Goal: Browse casually: Explore the website without a specific task or goal

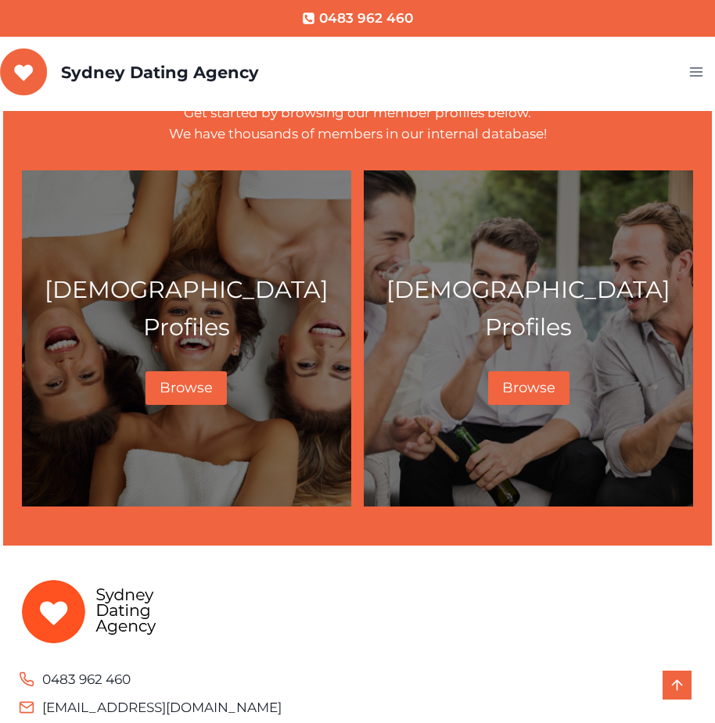
scroll to position [782, 0]
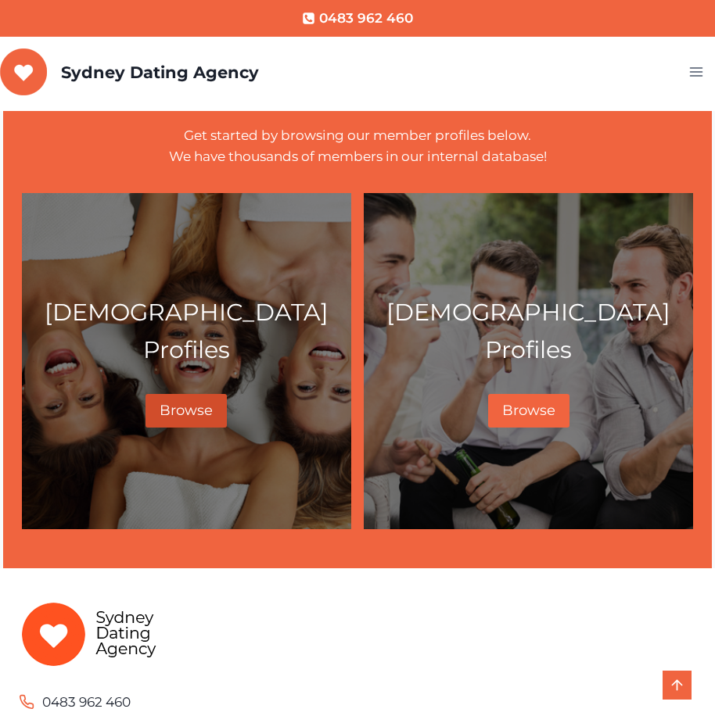
click at [188, 402] on span "Browse" at bounding box center [186, 410] width 53 height 17
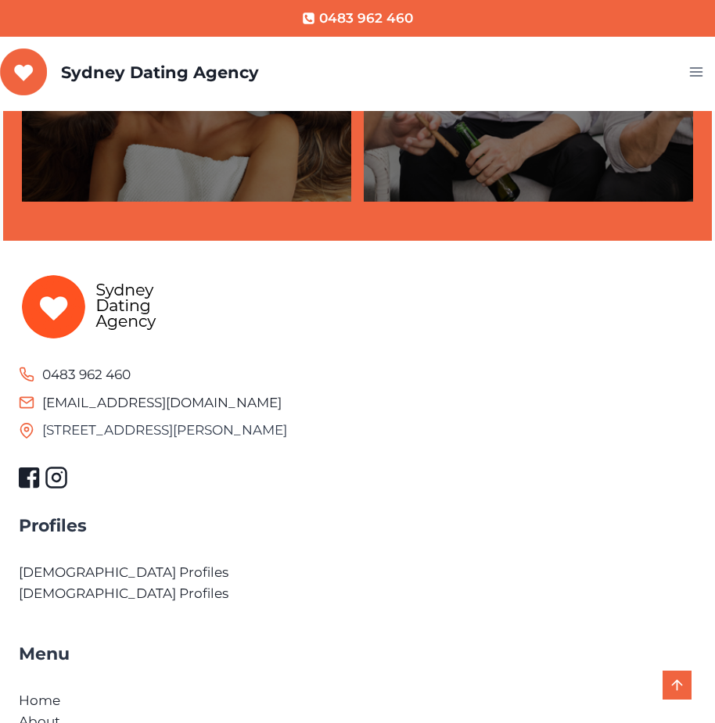
scroll to position [992, 0]
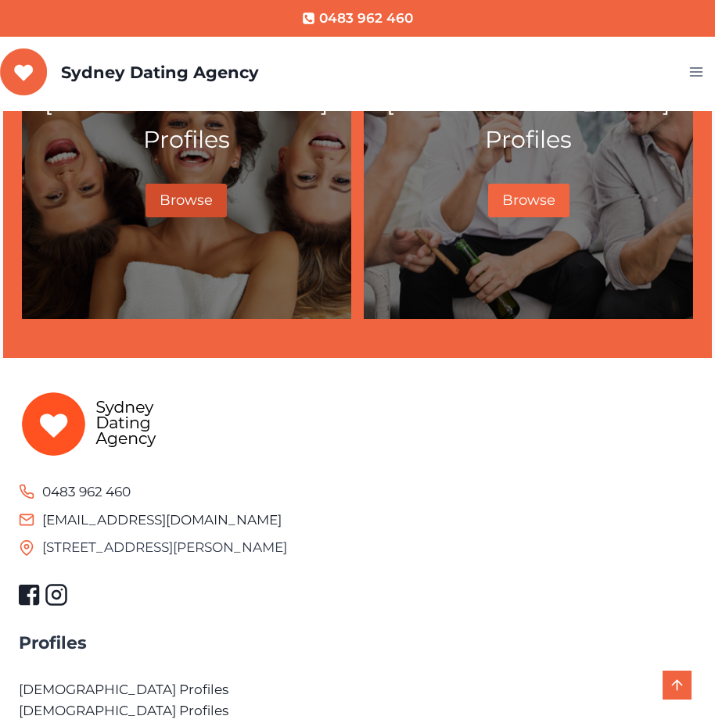
click at [181, 190] on link "Browse" at bounding box center [185, 201] width 81 height 34
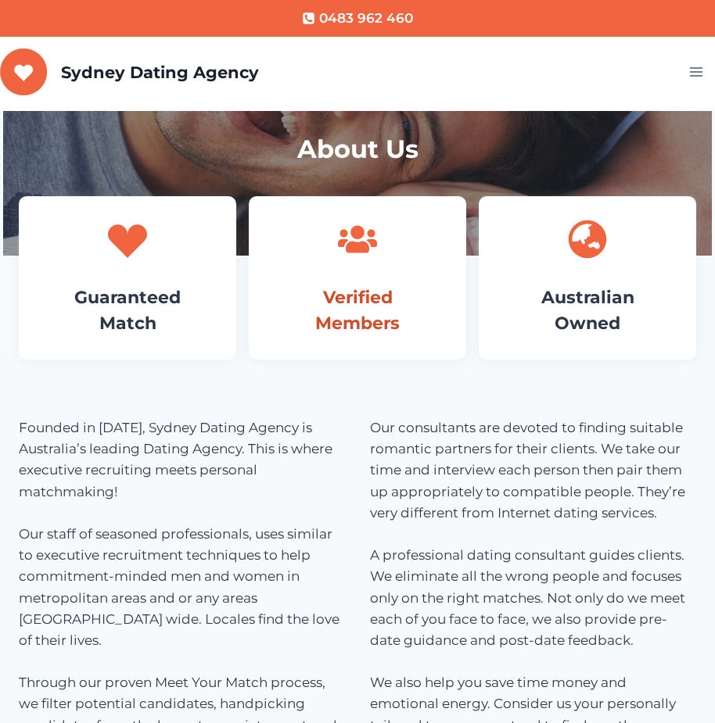
click at [336, 298] on link "Verified Members" at bounding box center [357, 310] width 84 height 47
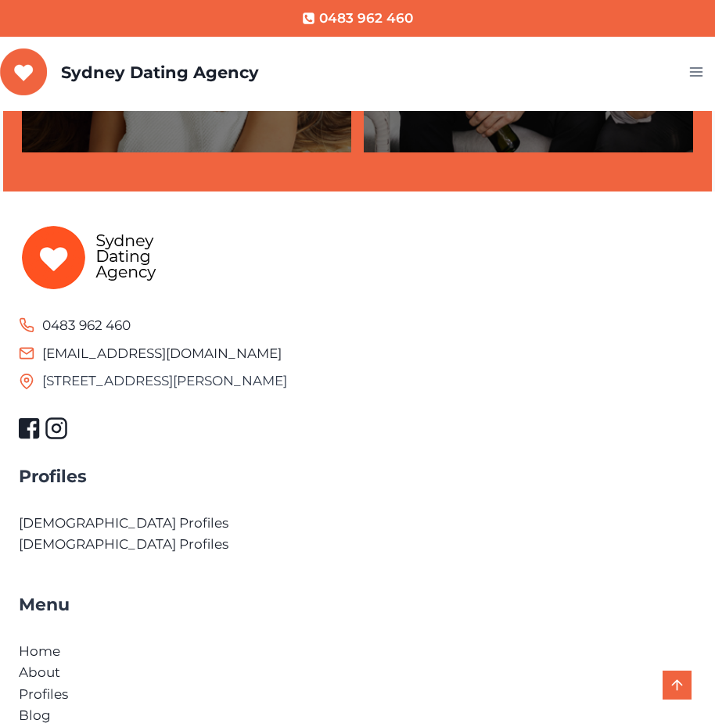
scroll to position [1383, 0]
